Goal: Communication & Community: Ask a question

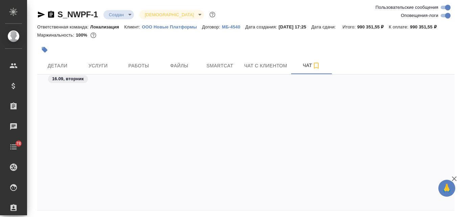
scroll to position [2487, 0]
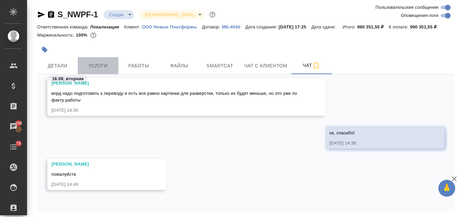
click at [93, 69] on span "Услуги" at bounding box center [98, 66] width 32 height 8
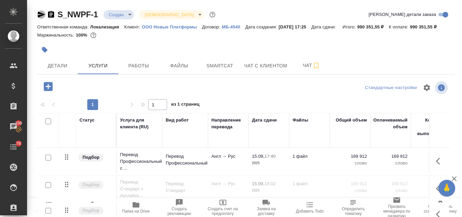
drag, startPoint x: 43, startPoint y: 14, endPoint x: 47, endPoint y: 20, distance: 7.7
click at [42, 14] on icon "button" at bounding box center [41, 15] width 7 height 6
click at [184, 65] on span "Файлы" at bounding box center [179, 66] width 32 height 8
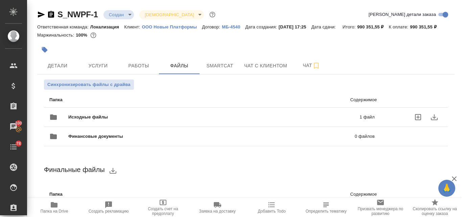
click at [148, 113] on div "Исходные файлы 1 файл" at bounding box center [211, 117] width 325 height 16
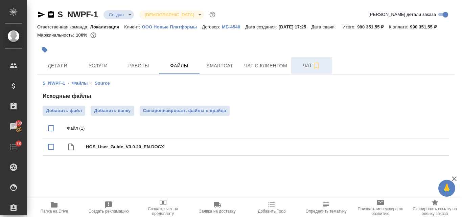
click at [302, 66] on span "Чат" at bounding box center [311, 65] width 32 height 8
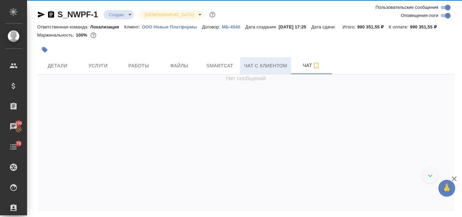
scroll to position [2487, 0]
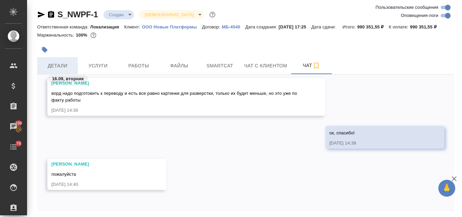
click at [62, 67] on span "Детали" at bounding box center [57, 66] width 32 height 8
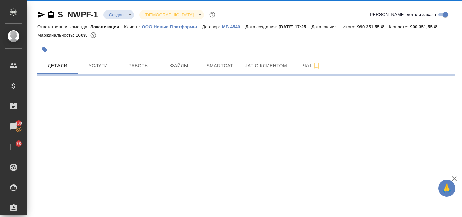
select select "RU"
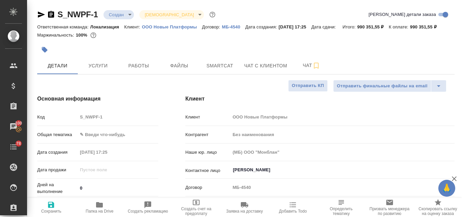
type textarea "x"
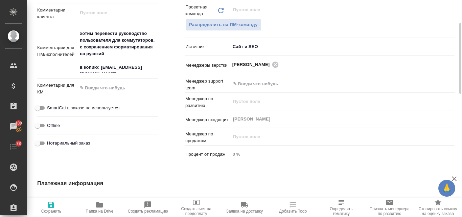
scroll to position [278, 0]
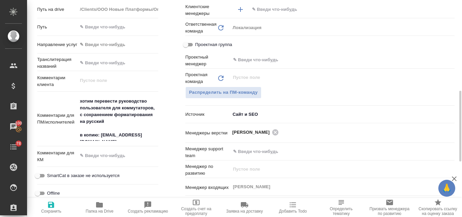
type textarea "x"
click at [150, 140] on textarea "хотим перевести руководство пользователя для коммутаторов, с сохранением формат…" at bounding box center [117, 117] width 81 height 45
type textarea "хотим перевести руководство пользователя для коммутаторов, с сохранением формат…"
type textarea "x"
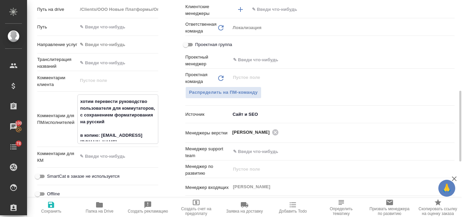
type textarea "x"
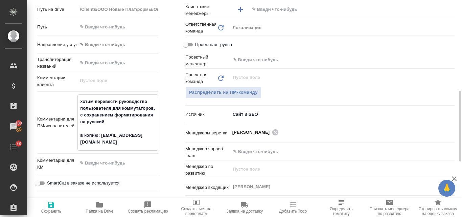
type textarea "хотим перевести руководство пользователя для коммутаторов, с сохранением формат…"
type textarea "x"
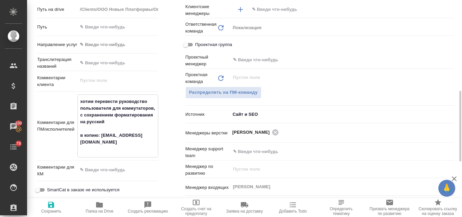
type textarea "хотим перевести руководство пользователя для коммутаторов, с сохранением формат…"
type textarea "x"
type textarea "хотим перевести руководство пользователя для коммутаторов, с сохранением формат…"
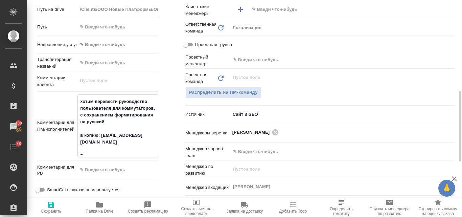
type textarea "x"
type textarea "хотим перевести руководство пользователя для коммутаторов, с сохранением формат…"
type textarea "x"
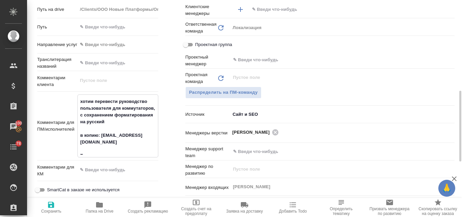
type textarea "x"
type textarea "хотим перевести руководство пользователя для коммутаторов, с сохранением формат…"
type textarea "x"
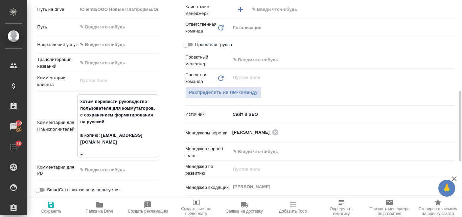
type textarea "x"
type textarea "хотим перевести руководство пользователя для коммутаторов, с сохранением формат…"
type textarea "x"
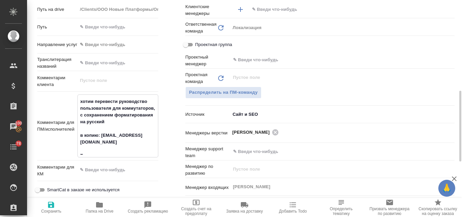
type textarea "хотим перевести руководство пользователя для коммутаторов, с сохранением формат…"
type textarea "x"
type textarea "хотим перевести руководство пользователя для коммутаторов, с сохранением формат…"
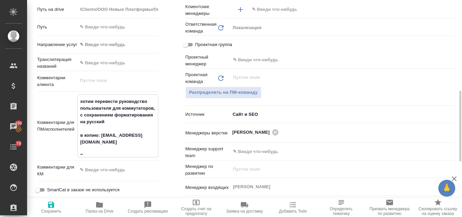
type textarea "x"
type textarea "хотим перевести руководство пользователя для коммутаторов, с сохранением формат…"
type textarea "x"
type textarea "хотим перевести руководство пользователя для коммутаторов, с сохранением формат…"
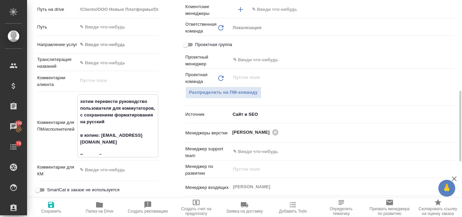
type textarea "x"
type textarea "хотим перевести руководство пользователя для коммутаторов, с сохранением формат…"
type textarea "x"
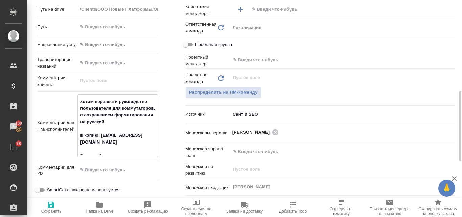
type textarea "x"
type textarea "хотим перевести руководство пользователя для коммутаторов, с сохранением формат…"
type textarea "x"
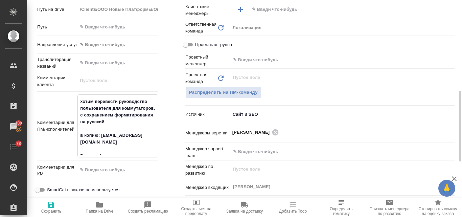
type textarea "x"
type textarea "хотим перевести руководство пользователя для коммутаторов, с сохранением формат…"
type textarea "x"
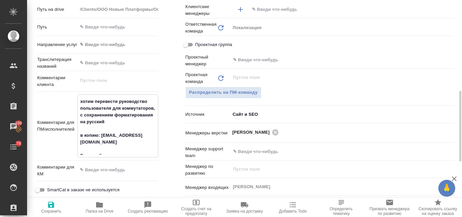
paste textarea "просьба сделать тестовый перевод страниц 683-685 из документа который я вам при…"
type textarea "хотим перевести руководство пользователя для коммутаторов, с сохранением формат…"
type textarea "x"
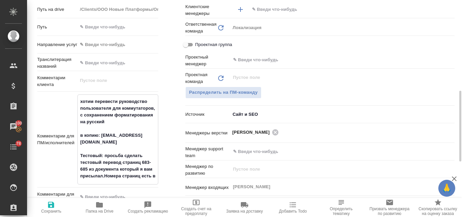
click at [104, 171] on textarea "хотим перевести руководство пользователя для коммутаторов, с сохранением формат…" at bounding box center [118, 139] width 80 height 86
type textarea "x"
type textarea "хотим перевести руководство пользователя для коммутаторов, с сохранением формат…"
type textarea "x"
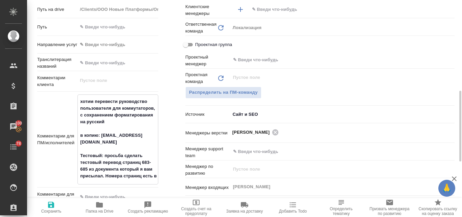
type textarea "хотим перевести руководство пользователя для коммутаторов, с сохранением формат…"
type textarea "x"
click at [50, 207] on icon "button" at bounding box center [51, 205] width 6 height 6
type textarea "x"
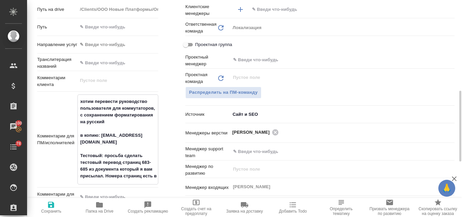
type textarea "x"
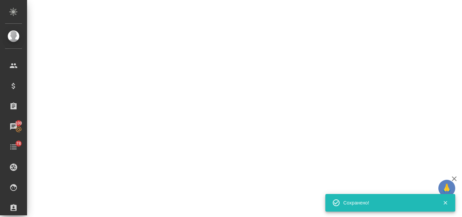
select select "RU"
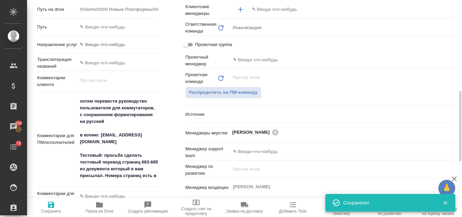
type textarea "x"
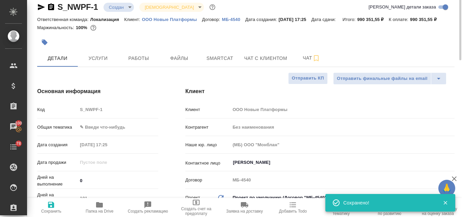
scroll to position [0, 0]
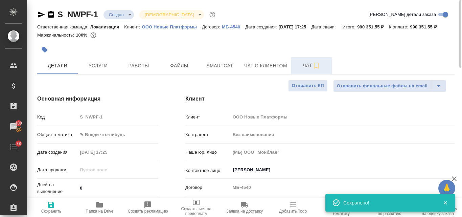
click at [308, 66] on span "Чат" at bounding box center [311, 65] width 32 height 8
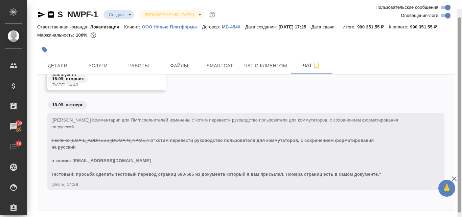
scroll to position [24, 0]
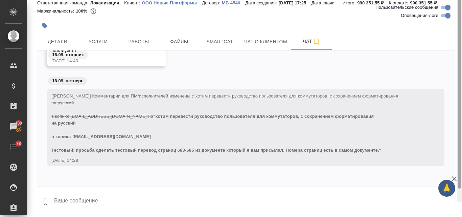
drag, startPoint x: 461, startPoint y: 83, endPoint x: 448, endPoint y: 187, distance: 105.0
click at [452, 185] on div "🙏 .cls-1 fill:#fff; AWATERA Valyaeva [PERSON_NAME] Спецификации Заказы 100 Чаты…" at bounding box center [231, 108] width 462 height 217
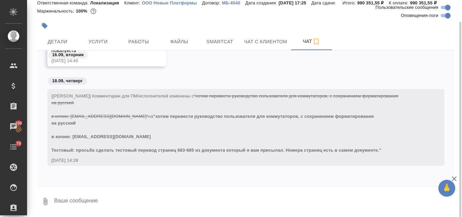
click at [115, 199] on textarea at bounding box center [253, 201] width 401 height 23
type textarea "!"
type textarea """
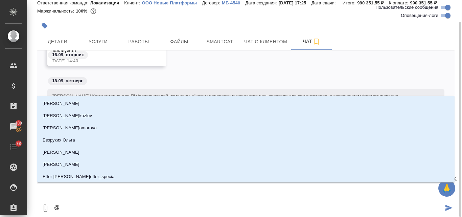
type textarea "@j"
type input "j"
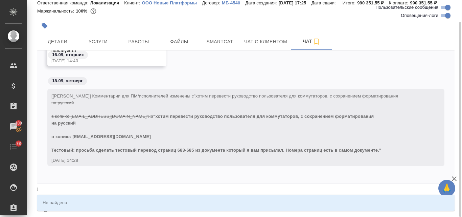
type textarea "@jc"
type input "jc"
type textarea "@j"
type input "j"
type textarea "@"
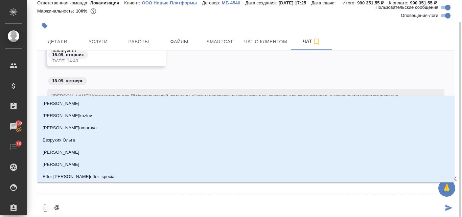
type textarea "@о"
type input "о"
type textarea "@ос"
type input "ос"
type textarea "@ост"
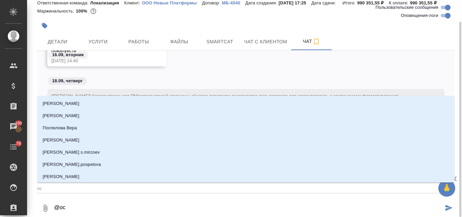
type input "ост"
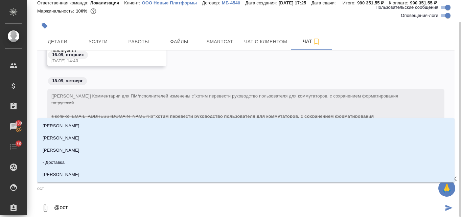
type textarea "@остю"
type input "остю"
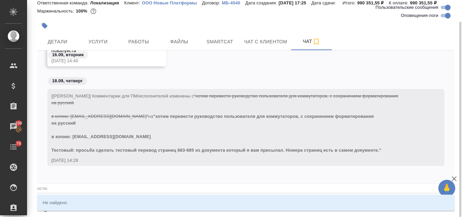
type textarea "@ост"
type input "ост"
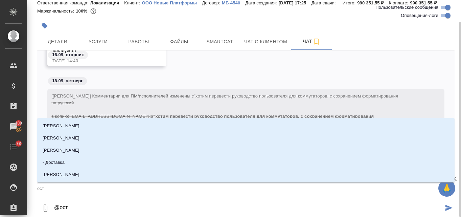
type textarea "@ос"
type input "ос"
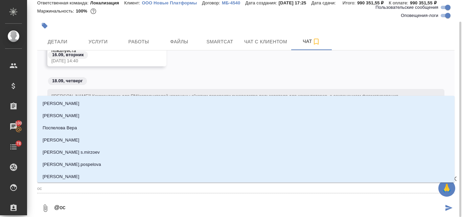
type textarea "@о"
type input "о"
type textarea "@"
type textarea "@и"
type input "и"
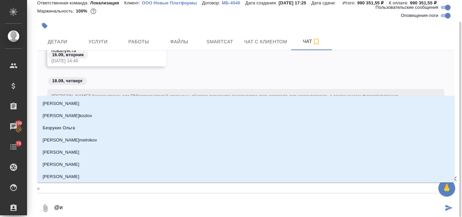
type textarea "@ир"
type input "ир"
type textarea "@ири"
type input "ири"
type textarea "@ирин"
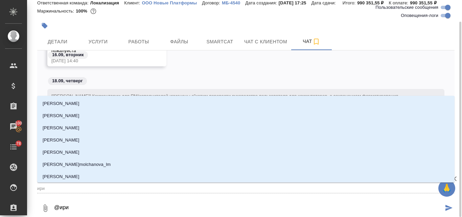
type input "ирин"
type textarea "@[PERSON_NAME]"
type input "[PERSON_NAME]"
type textarea "@[PERSON_NAME]"
type input "[PERSON_NAME]"
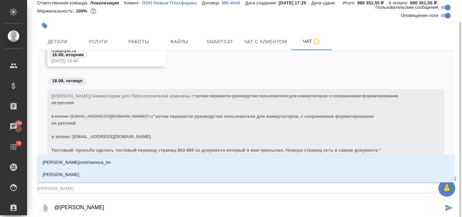
type textarea "@[PERSON_NAME]"
type input "[PERSON_NAME]"
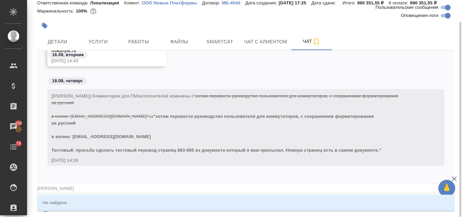
type textarea "@[PERSON_NAME] ос"
type input "[PERSON_NAME]"
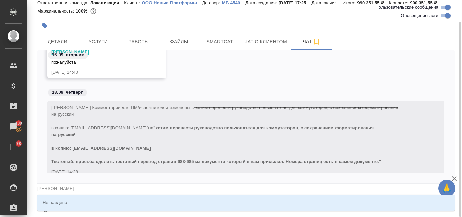
scroll to position [2561, 0]
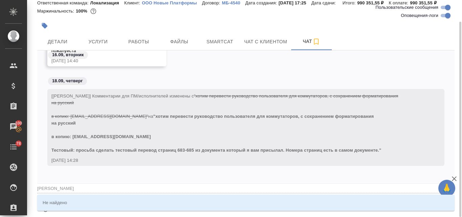
type textarea "@[PERSON_NAME]"
type input "[PERSON_NAME]"
type textarea "@[PERSON_NAME]"
type input "[PERSON_NAME]"
type textarea "@[PERSON_NAME]"
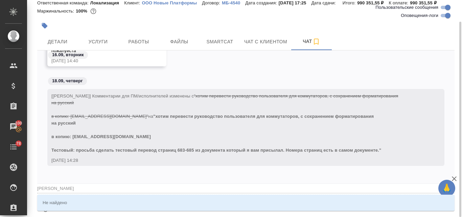
type input "[PERSON_NAME]"
type textarea "@[PERSON_NAME]"
type input "[PERSON_NAME]"
type textarea "@[PERSON_NAME]"
type input "[PERSON_NAME]"
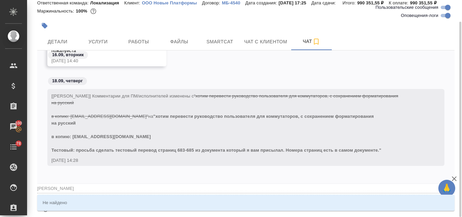
type textarea "@[PERSON_NAME]"
type input "[PERSON_NAME]"
type textarea "@[PERSON_NAME]"
type input "[PERSON_NAME]"
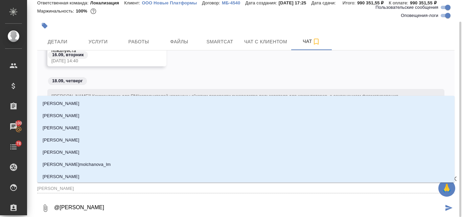
type textarea "@ирин"
type input "ирин"
type textarea "@ири"
type input "ири"
type textarea "@ир"
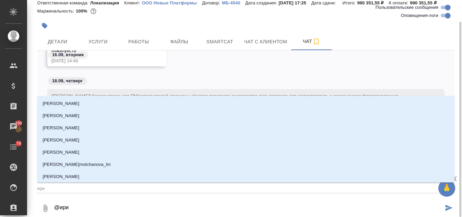
type input "ир"
type textarea "@и"
type input "и"
type textarea "@"
type textarea "@о"
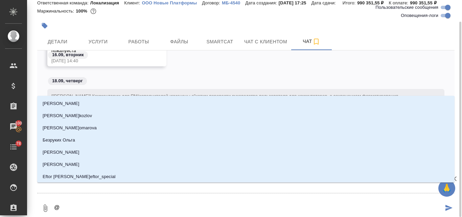
type input "о"
type textarea "@ок"
type input "ок"
type textarea "@окс"
type input "окс"
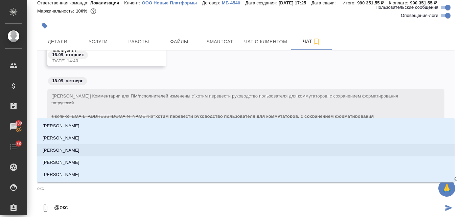
click at [70, 153] on p "[PERSON_NAME]" at bounding box center [61, 150] width 37 height 7
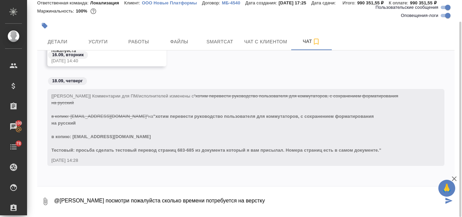
paste textarea "683-685"
type textarea "@[PERSON_NAME] посмотри пожалуйста сколько времени потребуется на верстку 683-6…"
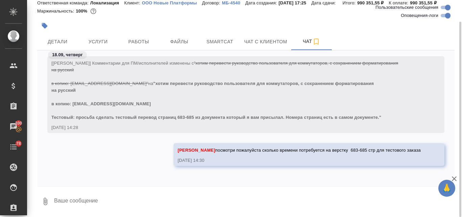
scroll to position [2642, 0]
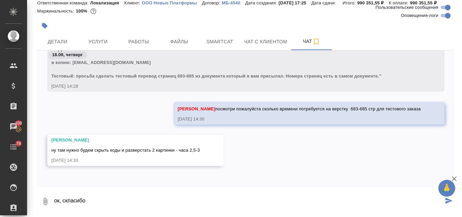
type textarea "ок, скпасибо"
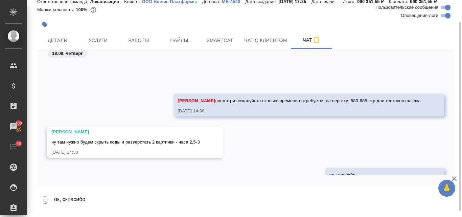
scroll to position [2675, 0]
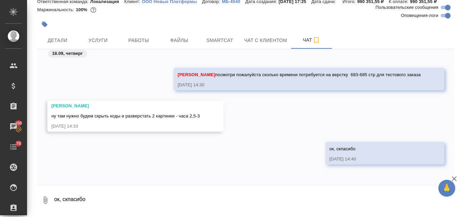
drag, startPoint x: 202, startPoint y: 124, endPoint x: 212, endPoint y: 123, distance: 10.2
click at [212, 123] on div "[PERSON_NAME] ну там нужно будем скрыть коды и разверстать 2 картинки - часа 2,…" at bounding box center [135, 115] width 176 height 31
